Goal: Task Accomplishment & Management: Manage account settings

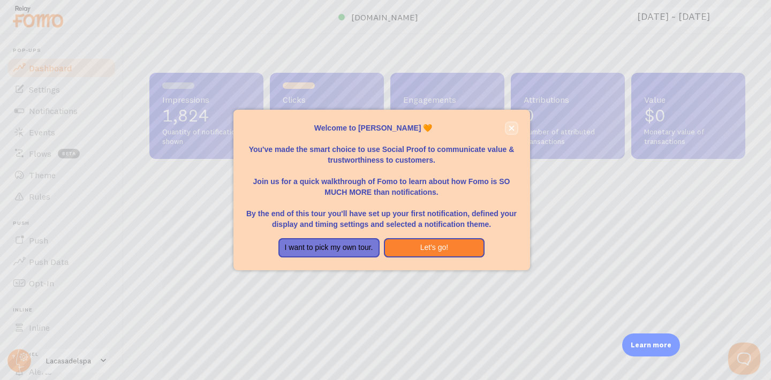
click at [508, 128] on icon "close," at bounding box center [511, 128] width 6 height 6
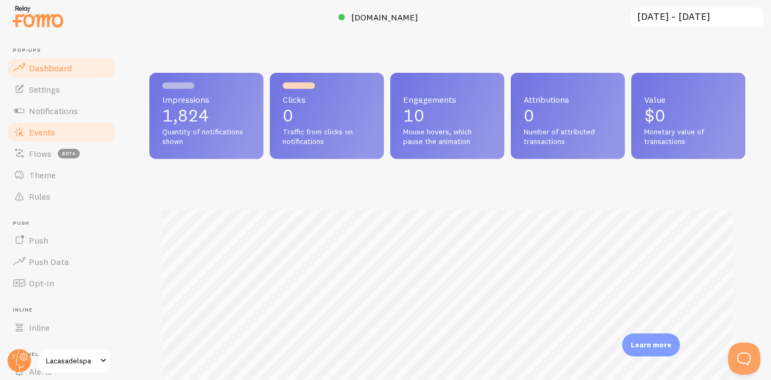
click at [88, 138] on link "Events" at bounding box center [61, 131] width 110 height 21
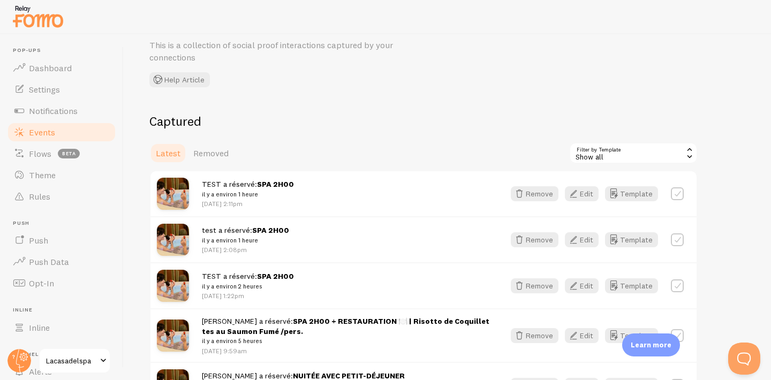
scroll to position [108, 0]
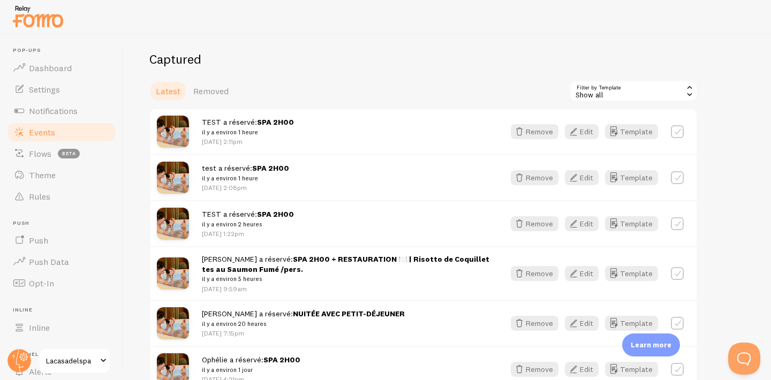
click at [680, 226] on label at bounding box center [677, 223] width 13 height 13
checkbox input "true"
click at [682, 185] on div at bounding box center [677, 177] width 13 height 15
click at [681, 179] on label at bounding box center [677, 177] width 13 height 13
checkbox input "true"
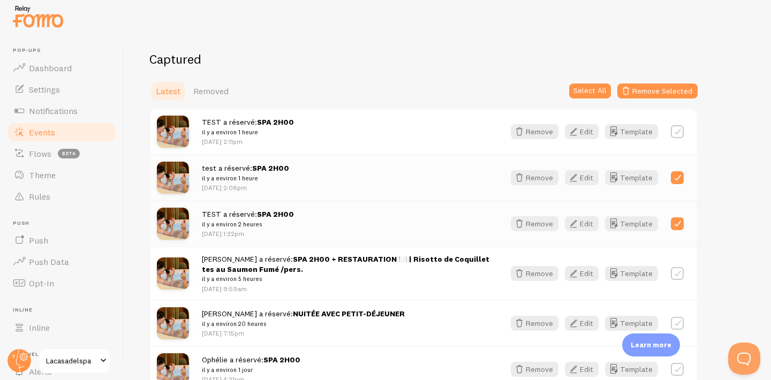
click at [677, 138] on div at bounding box center [677, 131] width 13 height 15
click at [678, 131] on label at bounding box center [677, 131] width 13 height 13
checkbox input "true"
click at [652, 93] on button "Remove Selected" at bounding box center [657, 90] width 80 height 15
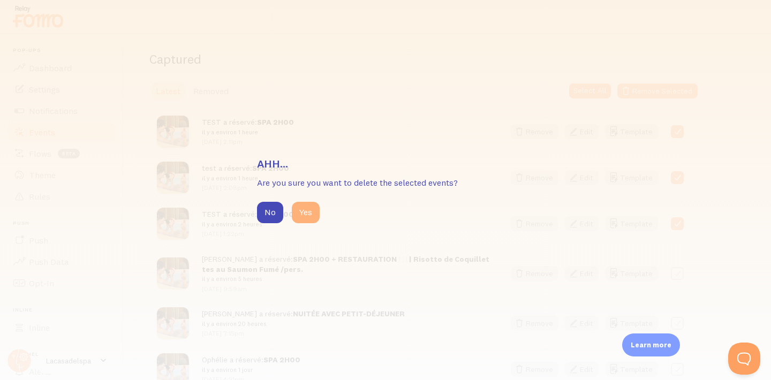
click at [303, 214] on button "Yes" at bounding box center [306, 212] width 28 height 21
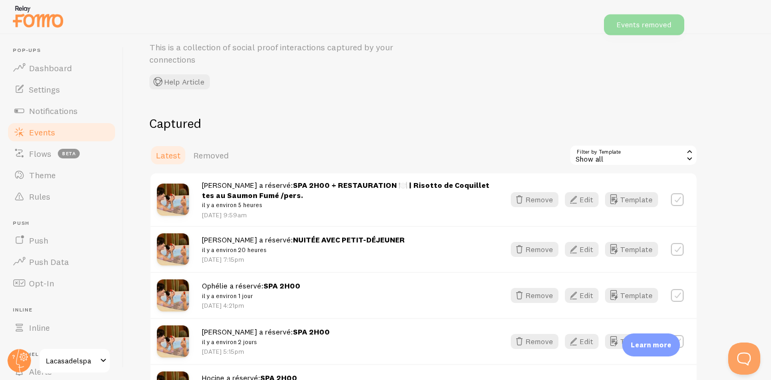
scroll to position [172, 0]
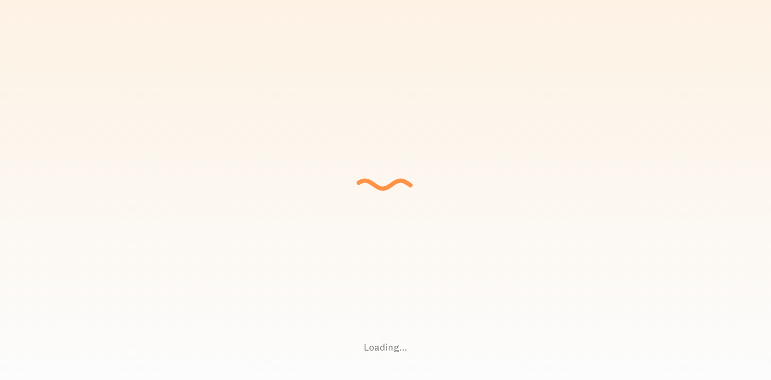
click at [266, 105] on div "Loading... Setting up a seamless experience... - [GEOGRAPHIC_DATA] Gathering da…" at bounding box center [385, 190] width 771 height 380
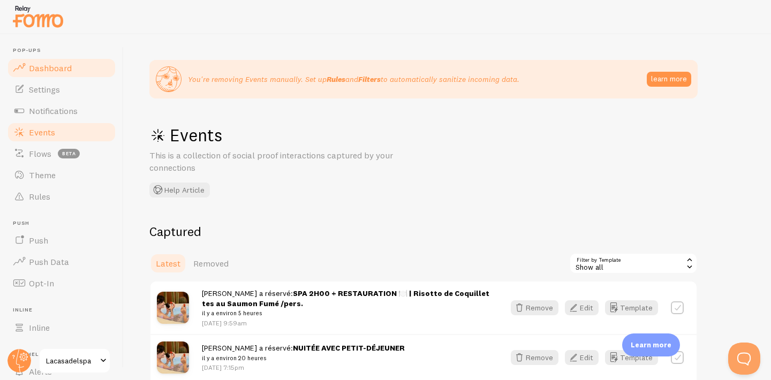
click at [69, 70] on span "Dashboard" at bounding box center [50, 68] width 43 height 11
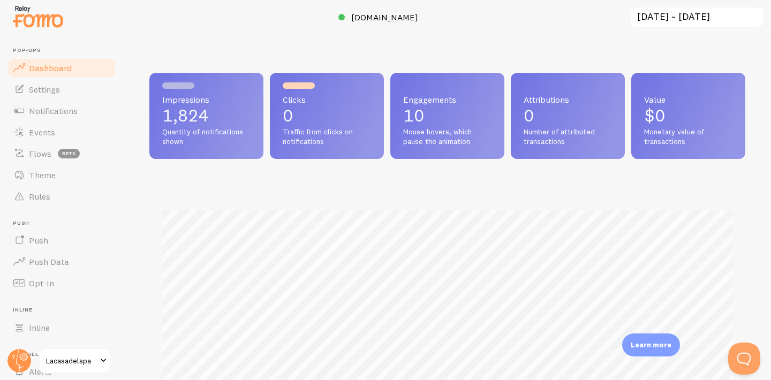
scroll to position [281, 596]
